Goal: Information Seeking & Learning: Learn about a topic

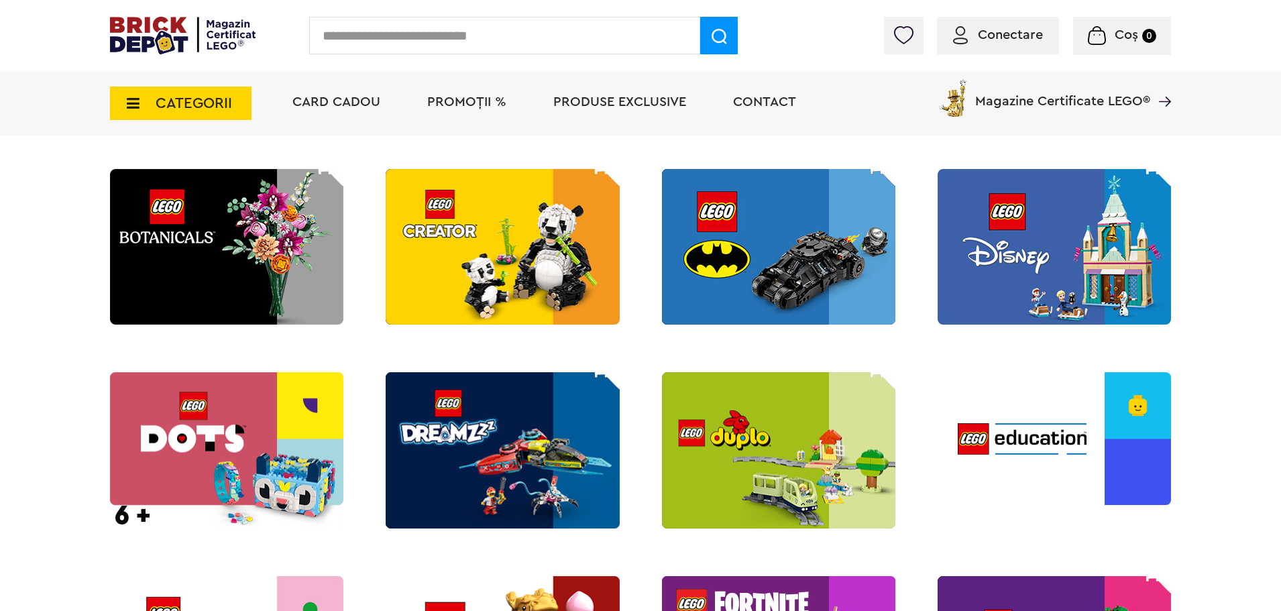
scroll to position [671, 0]
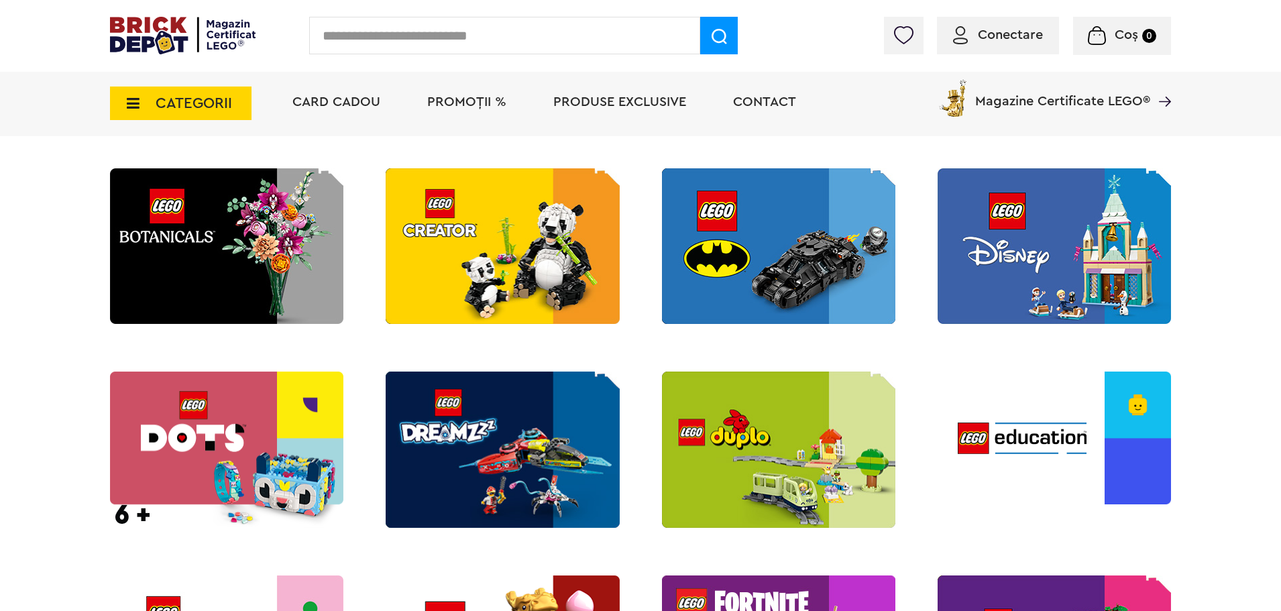
click at [274, 254] on img at bounding box center [226, 246] width 233 height 156
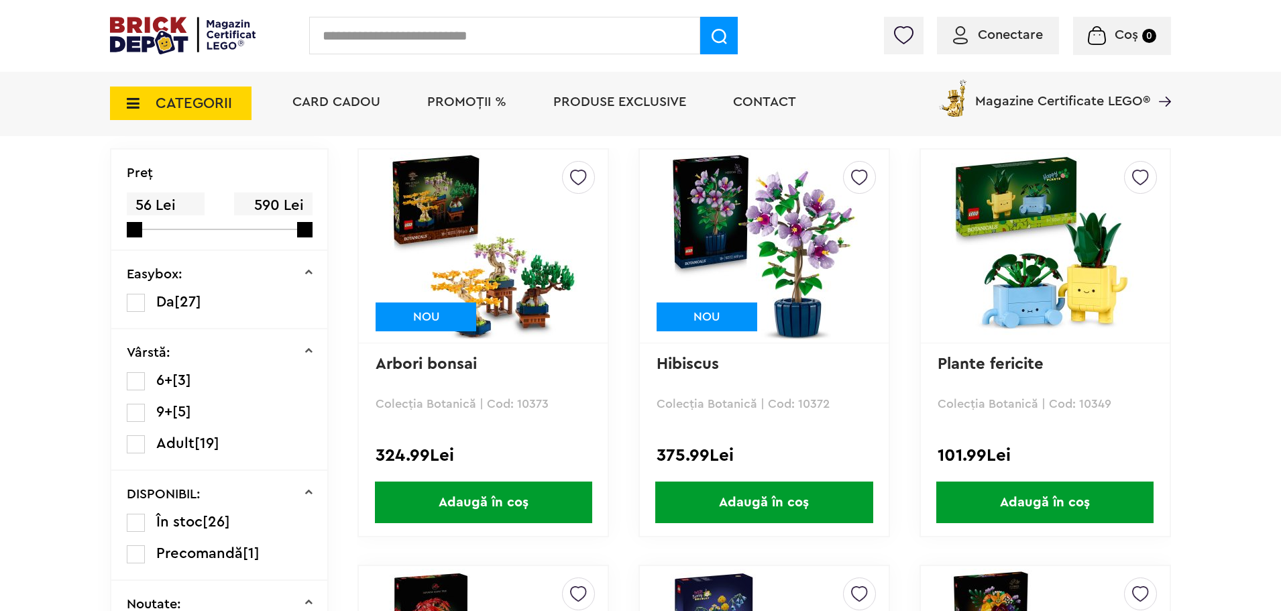
scroll to position [335, 0]
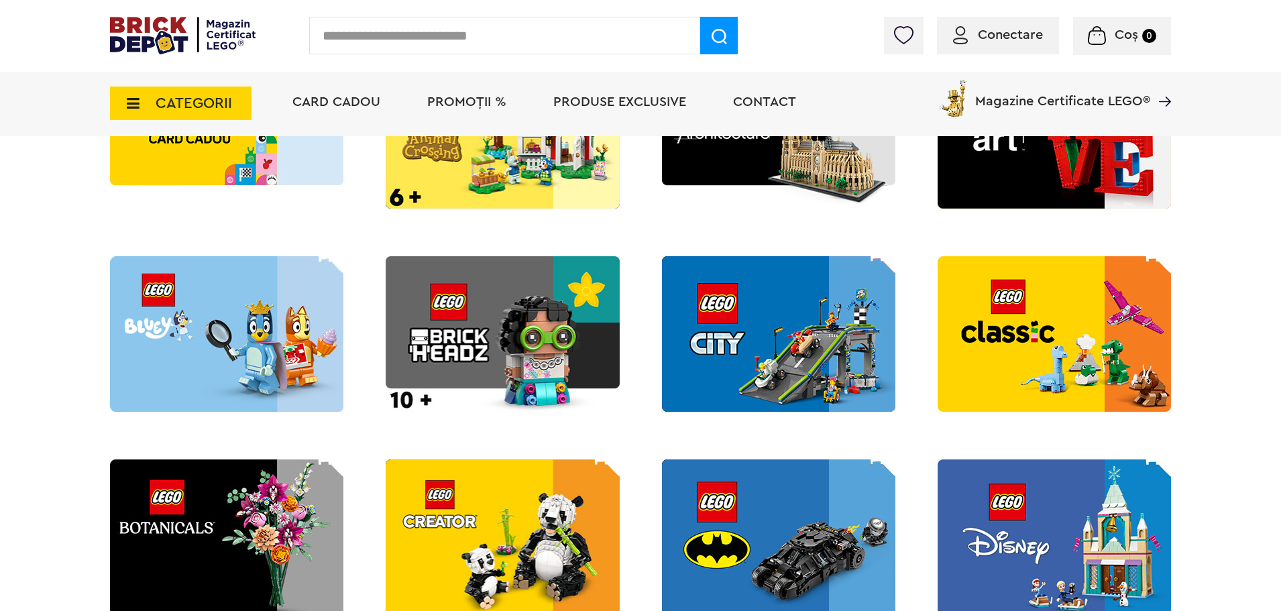
scroll to position [469, 0]
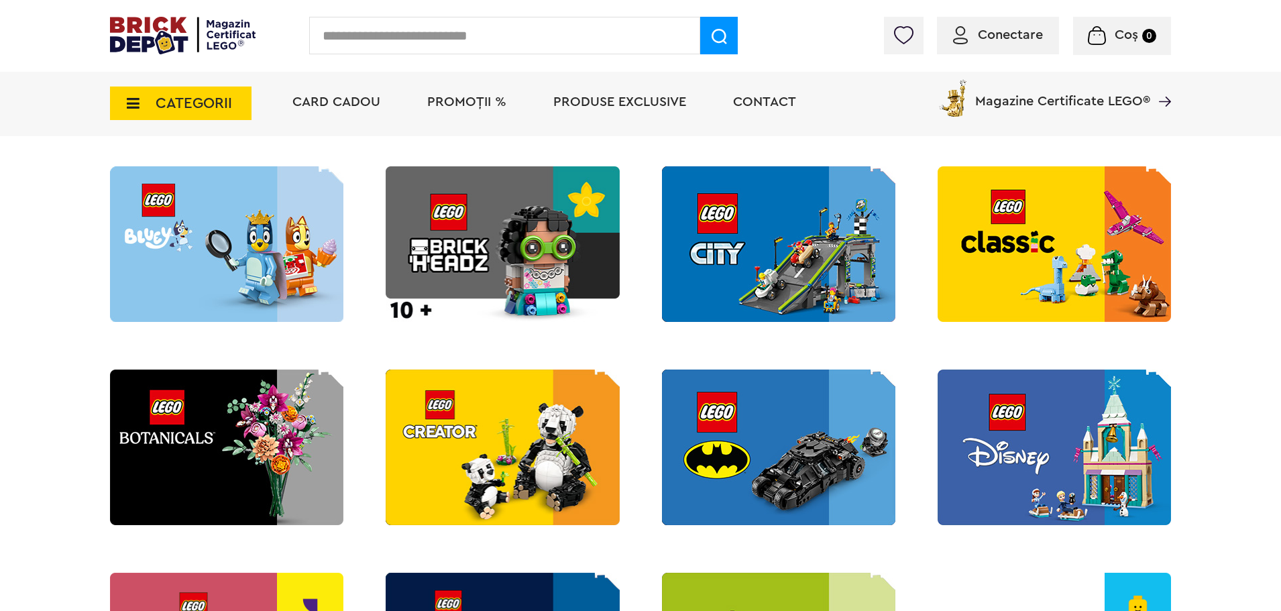
click at [219, 445] on img at bounding box center [226, 448] width 233 height 156
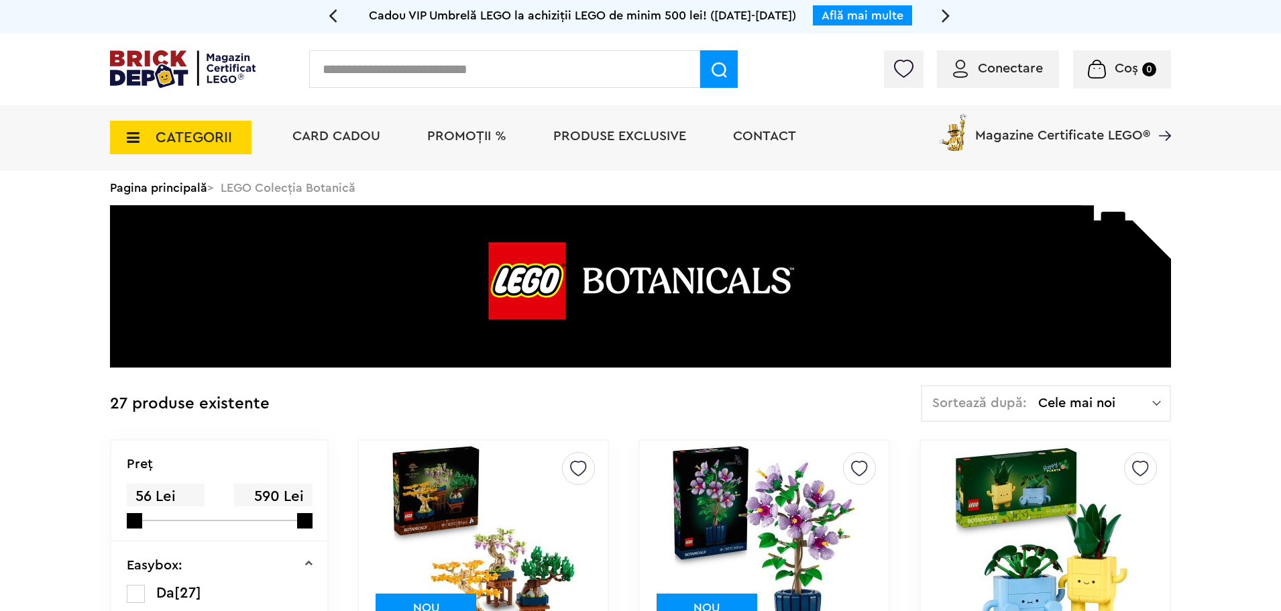
click at [296, 516] on div "56 Lei 590 Lei" at bounding box center [212, 502] width 170 height 38
click at [308, 524] on div "Preţ 56 Lei 590 Lei" at bounding box center [219, 491] width 216 height 101
drag, startPoint x: 308, startPoint y: 524, endPoint x: 176, endPoint y: 538, distance: 132.9
click at [176, 538] on div "Preţ 56 200" at bounding box center [219, 491] width 216 height 101
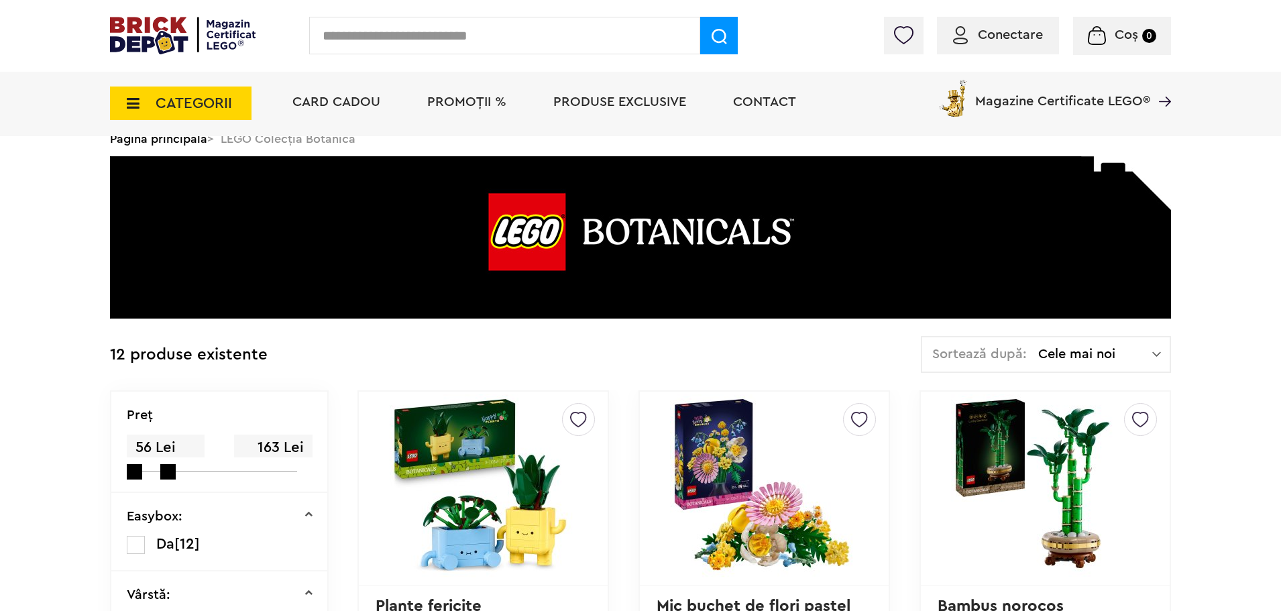
scroll to position [67, 0]
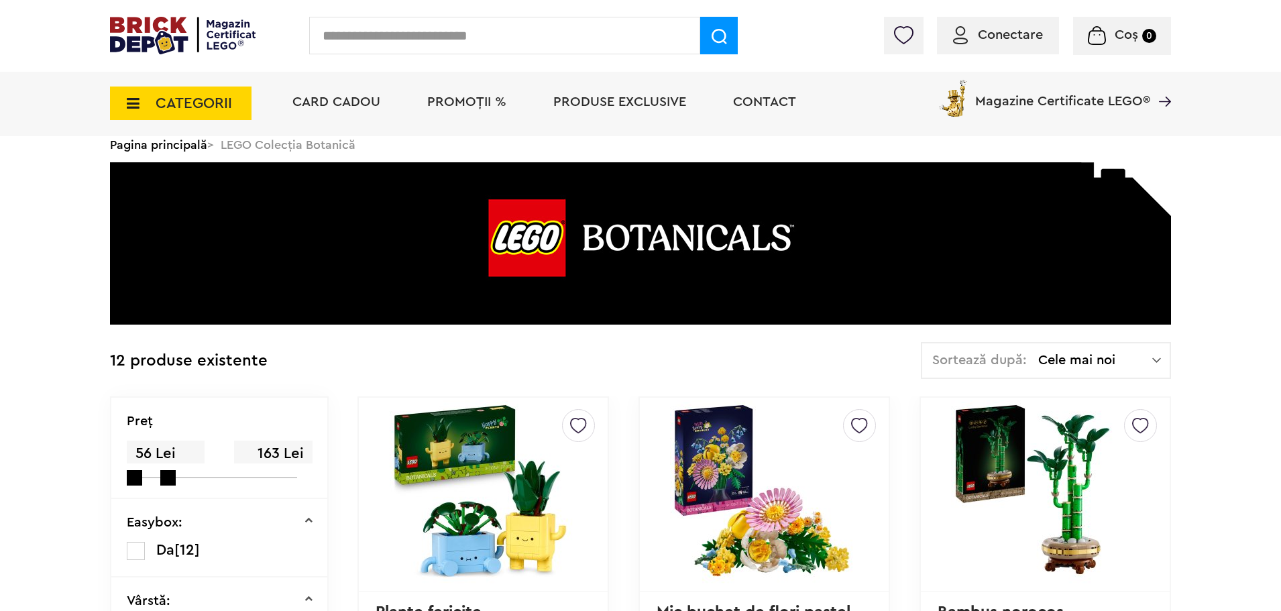
click at [1034, 386] on td "12 produse existente Sortează după: Cele mai noi Cele mai noi Cele mai vechi Ce…" at bounding box center [640, 369] width 1061 height 54
click at [1040, 372] on div "Sortează după: Cele mai noi Cele mai noi Cele mai vechi Cele mai ieftine Cele m…" at bounding box center [1046, 360] width 250 height 37
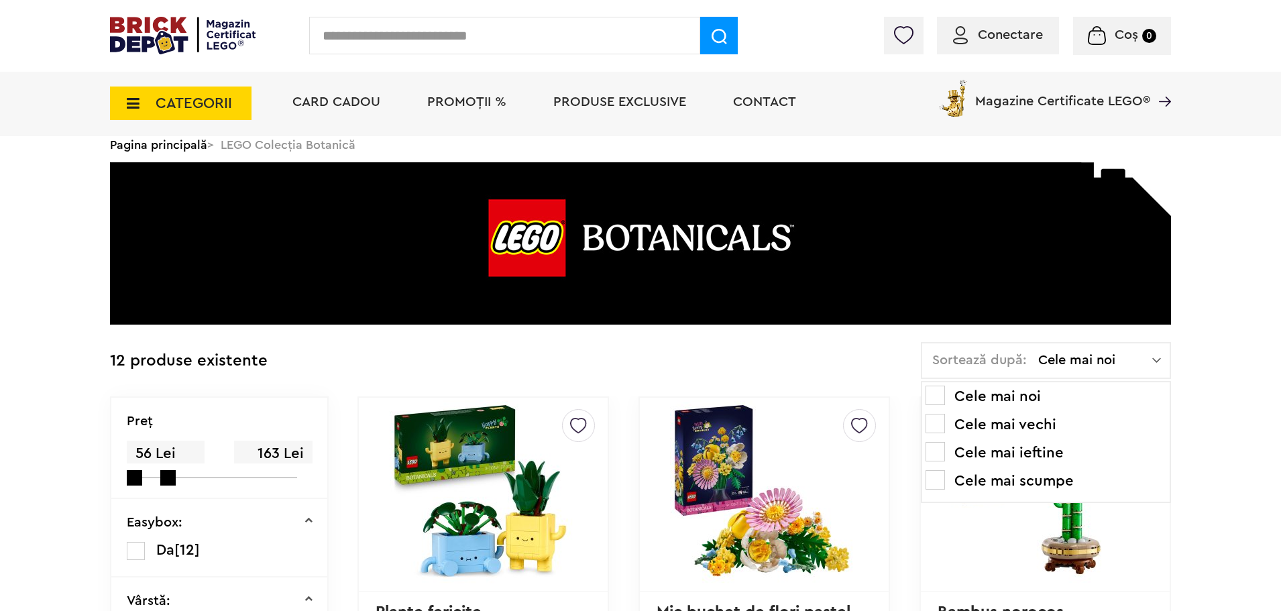
click at [945, 450] on span at bounding box center [935, 451] width 19 height 19
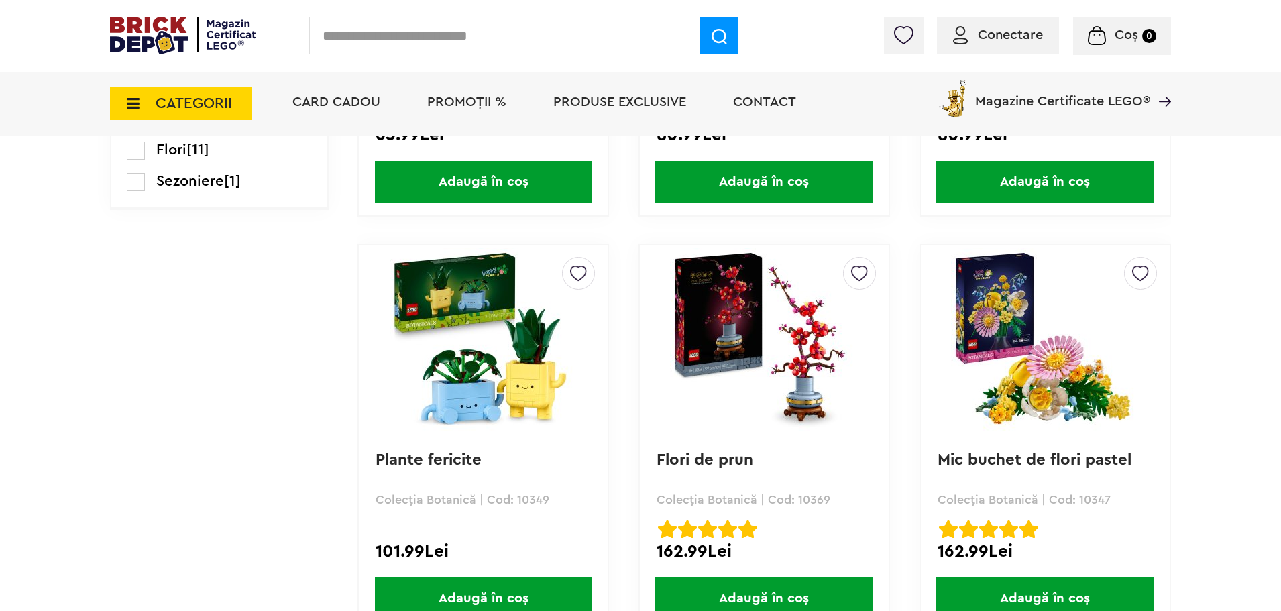
scroll to position [1073, 0]
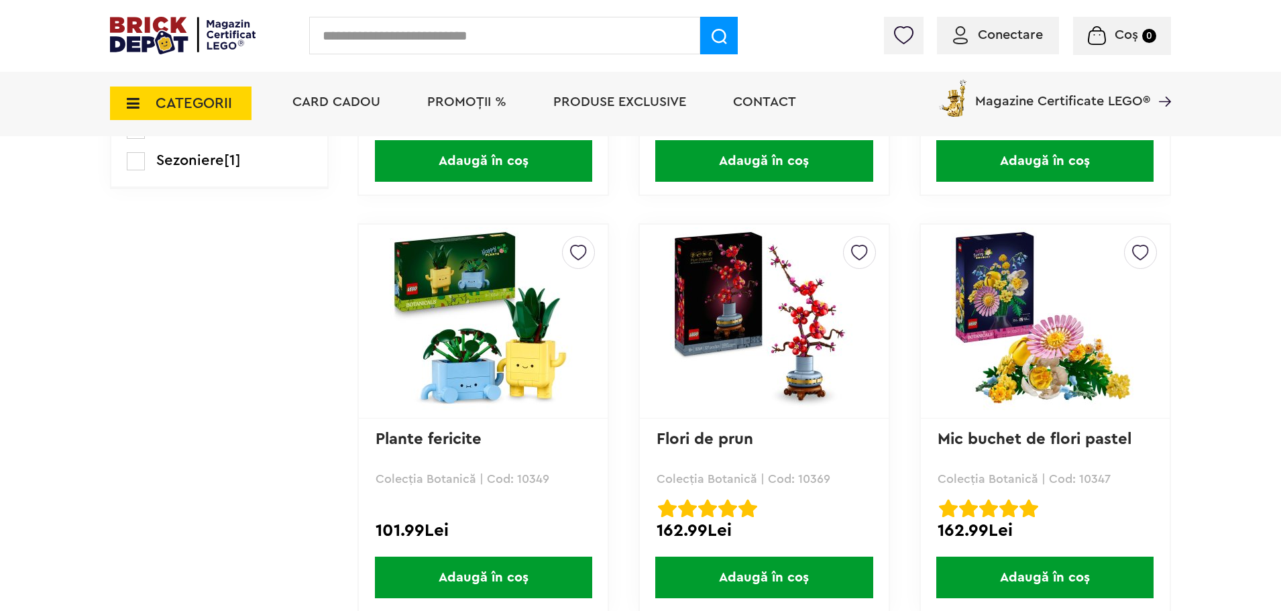
drag, startPoint x: 1040, startPoint y: 234, endPoint x: 1052, endPoint y: 231, distance: 13.0
drag, startPoint x: 1052, startPoint y: 231, endPoint x: 1226, endPoint y: 131, distance: 200.7
click at [1226, 131] on div "CATEGORII Jucării LEGO Card Cadou LEGO Animal Crossing Nou Architecture Nou Art…" at bounding box center [640, 103] width 1281 height 65
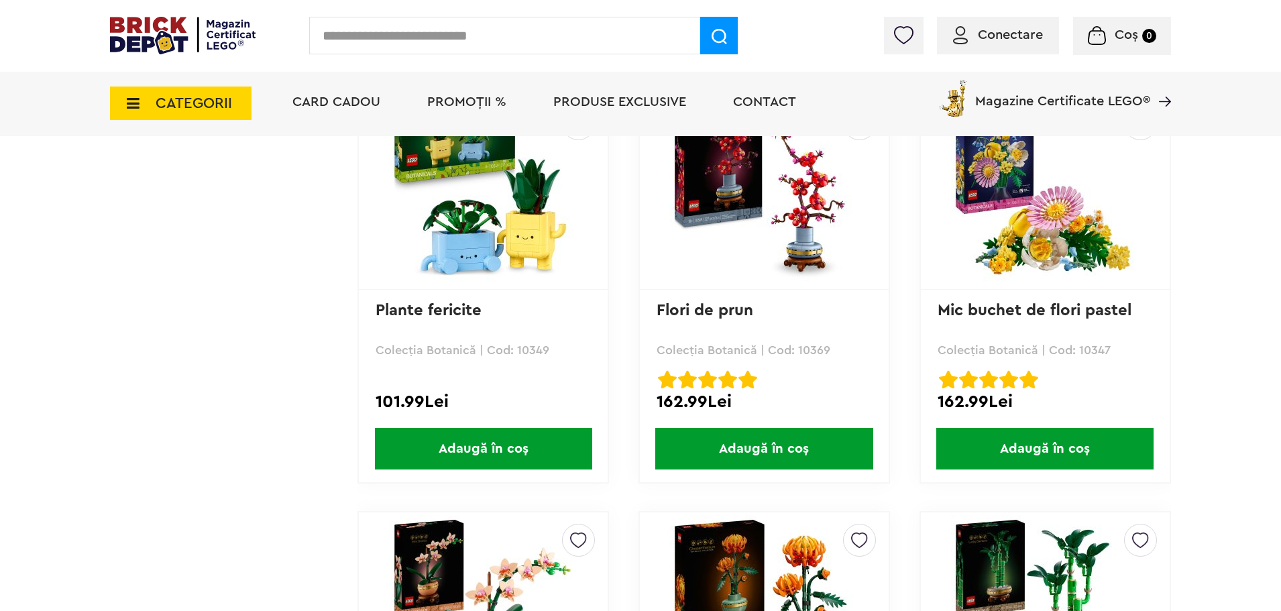
scroll to position [1341, 0]
